Goal: Task Accomplishment & Management: Manage account settings

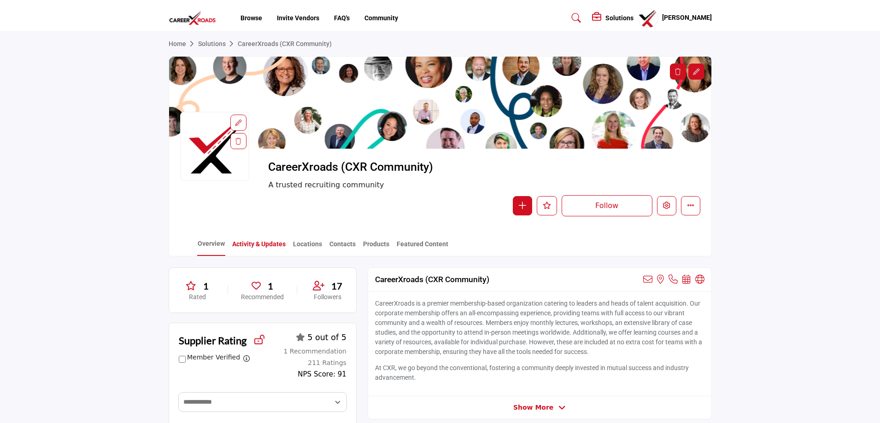
click at [251, 245] on link "Activity & Updates" at bounding box center [259, 247] width 54 height 16
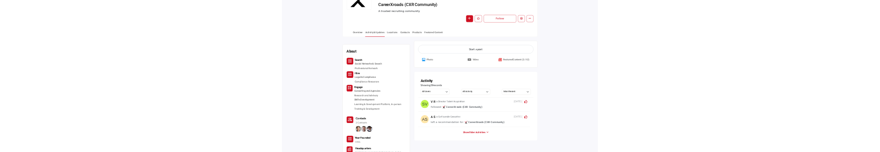
scroll to position [185, 0]
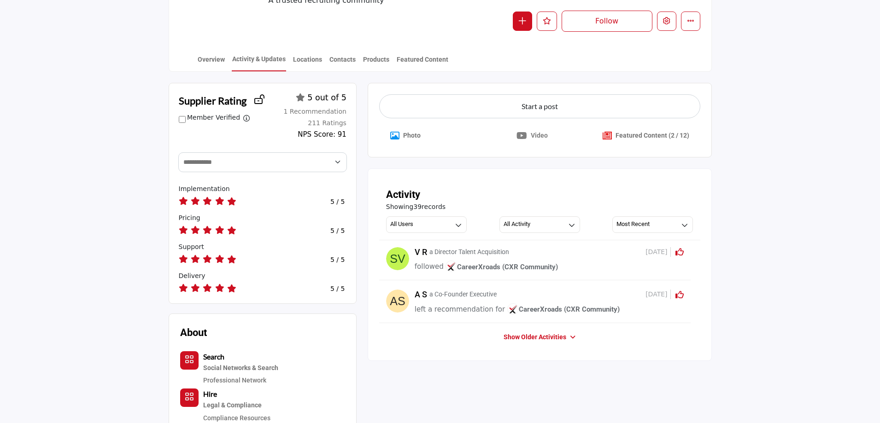
click at [407, 136] on p "Photo" at bounding box center [412, 136] width 18 height 10
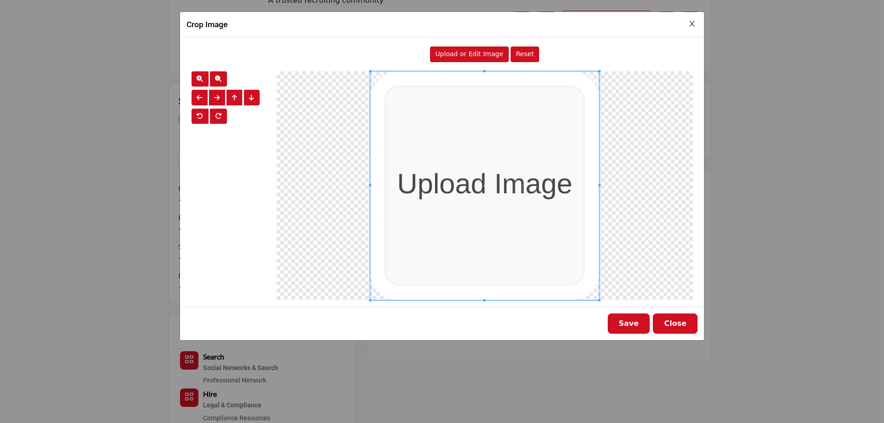
click at [681, 324] on button "Close" at bounding box center [675, 324] width 45 height 20
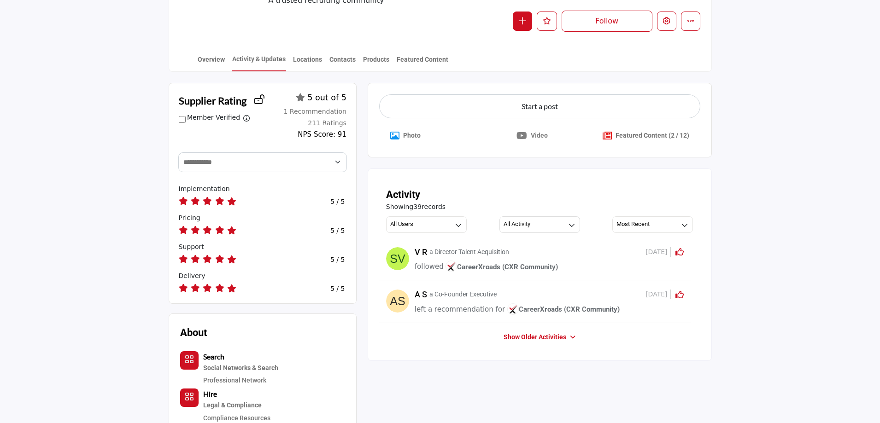
click at [534, 134] on p "Video" at bounding box center [539, 136] width 17 height 10
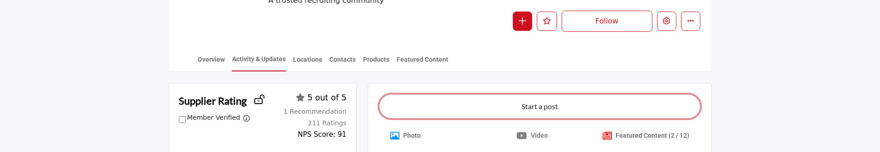
click at [546, 107] on button "Start a post" at bounding box center [539, 106] width 321 height 24
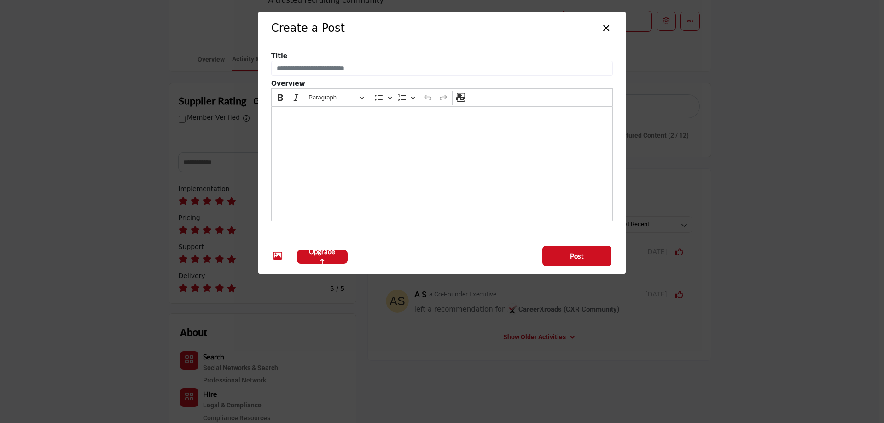
click at [606, 30] on button "×" at bounding box center [606, 27] width 13 height 18
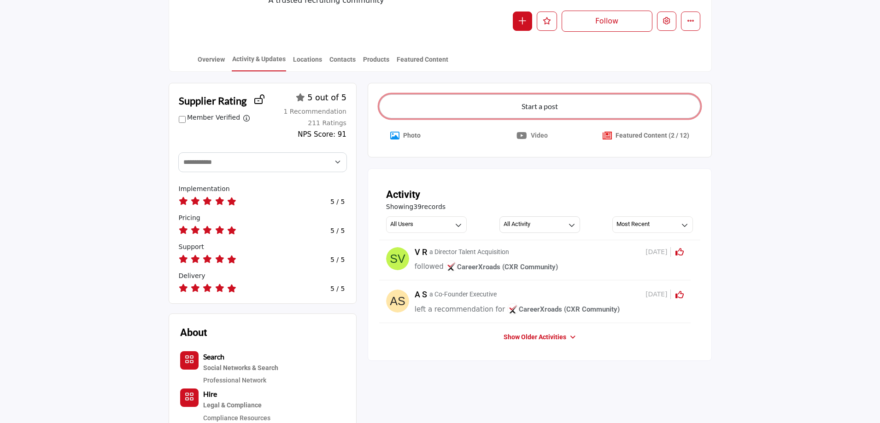
click at [542, 107] on button "Start a post" at bounding box center [539, 106] width 321 height 24
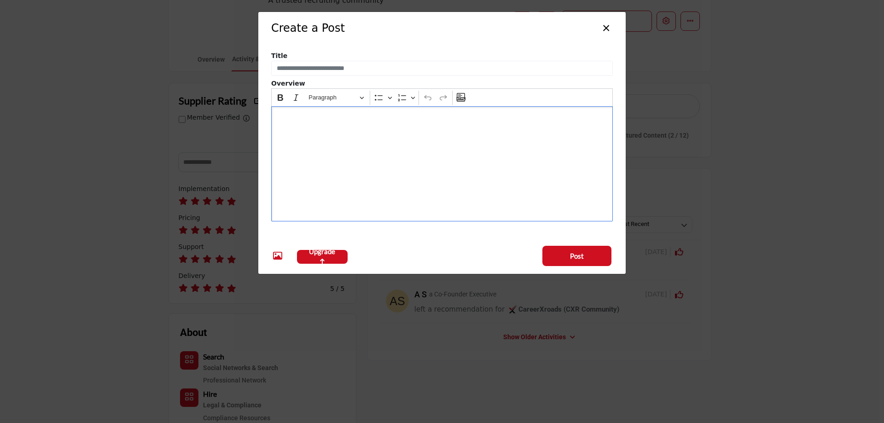
click at [310, 166] on div "Editor editing area: main" at bounding box center [442, 163] width 342 height 115
click at [606, 29] on button "×" at bounding box center [606, 27] width 13 height 18
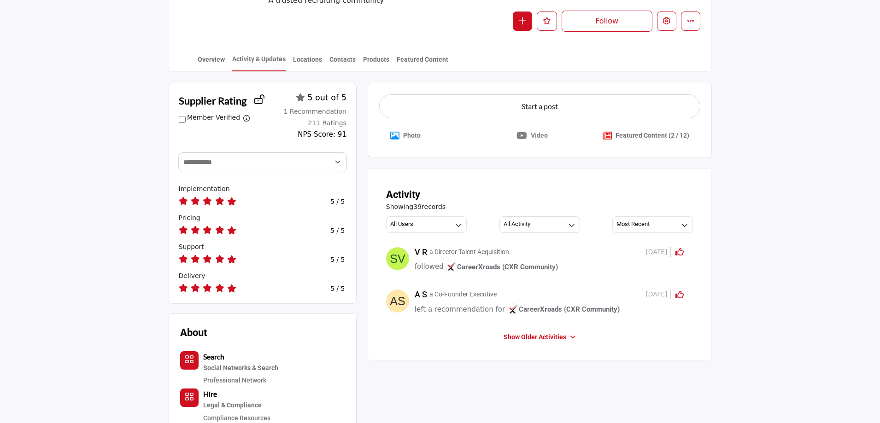
scroll to position [0, 0]
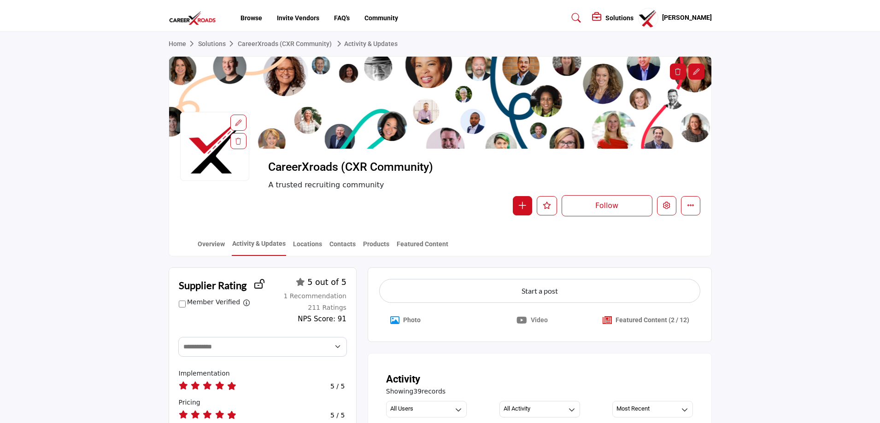
click at [651, 15] on profile-featured-90decbcb-c581-4329-8e4a-fc977e7dcc6a "Show hide supplier dropdown" at bounding box center [648, 18] width 20 height 20
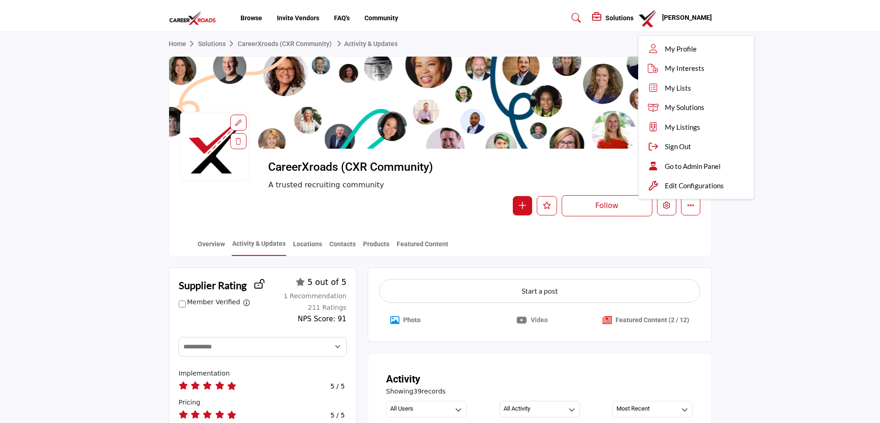
click at [703, 166] on span "Go to Admin Panel" at bounding box center [693, 166] width 56 height 11
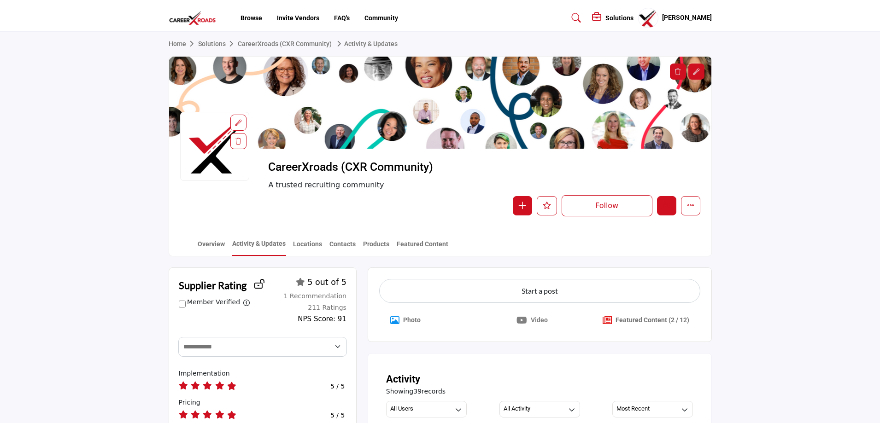
click at [666, 206] on icon "Edit company" at bounding box center [666, 205] width 7 height 7
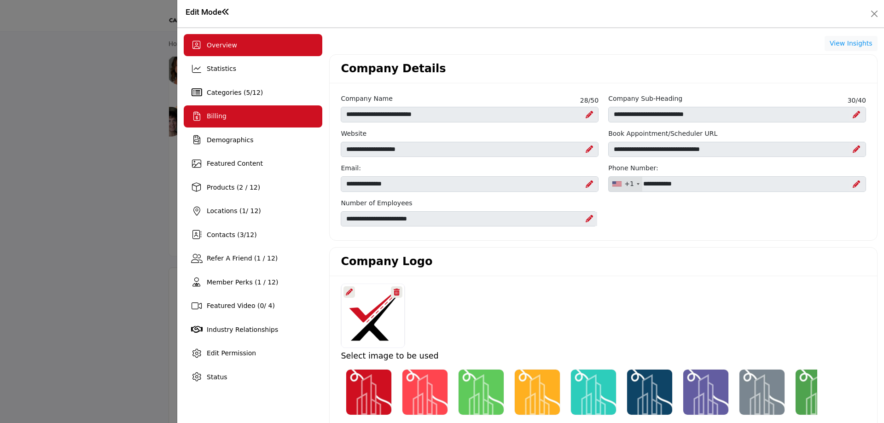
click at [216, 108] on div "Billing" at bounding box center [253, 116] width 139 height 22
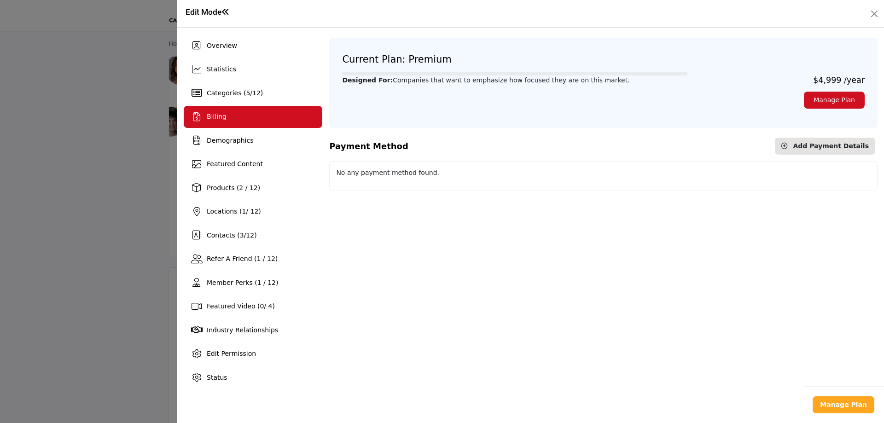
click at [81, 115] on div at bounding box center [442, 211] width 884 height 423
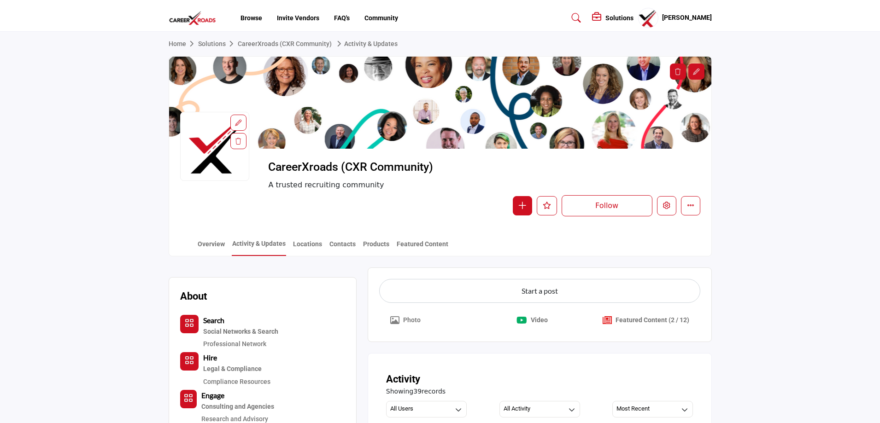
scroll to position [47, 0]
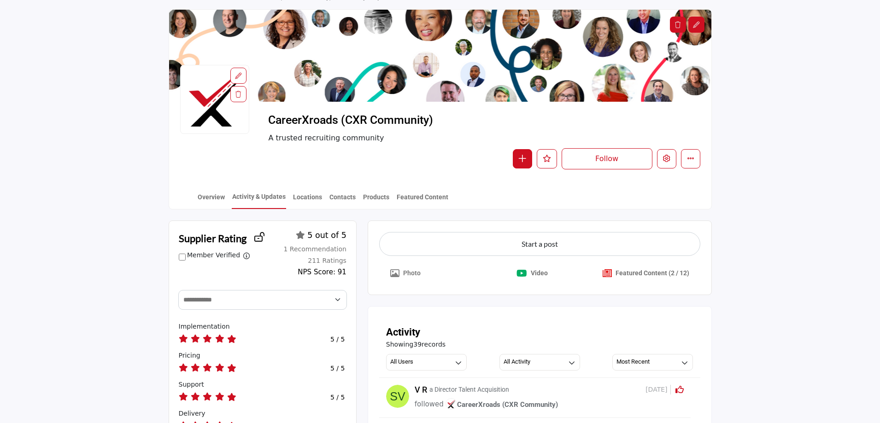
click at [408, 271] on p "Photo" at bounding box center [412, 274] width 18 height 10
click at [401, 274] on button "Photo" at bounding box center [405, 273] width 53 height 20
